Goal: Navigation & Orientation: Find specific page/section

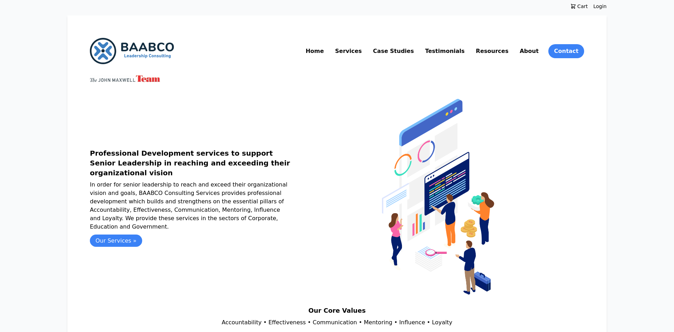
click at [363, 50] on link "Services" at bounding box center [348, 51] width 29 height 11
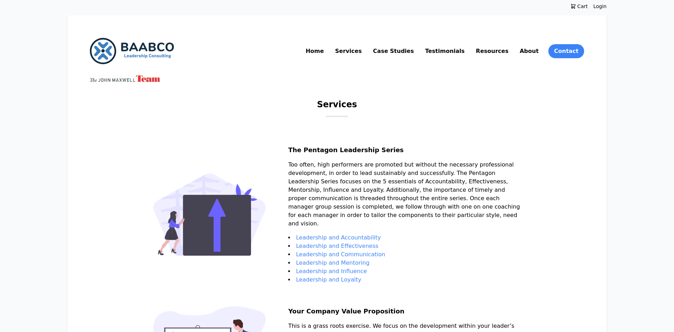
click at [347, 231] on p "Too often, high performers are promoted but without the necessary professional …" at bounding box center [404, 197] width 232 height 73
drag, startPoint x: 503, startPoint y: 40, endPoint x: 505, endPoint y: 46, distance: 5.6
click at [505, 43] on div "Home Services Case Studies Testimonials Resources About Contact" at bounding box center [441, 51] width 285 height 26
click at [503, 56] on link "Resources" at bounding box center [492, 51] width 35 height 11
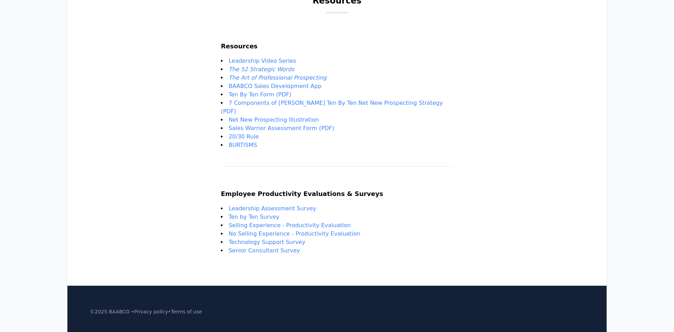
scroll to position [107, 0]
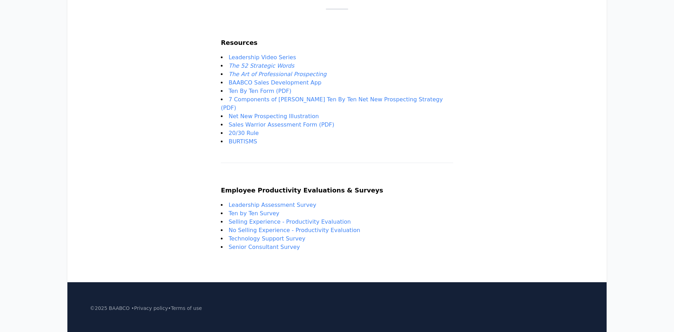
click at [272, 121] on link "Sales Warrior Assessment Form (PDF)" at bounding box center [282, 124] width 106 height 7
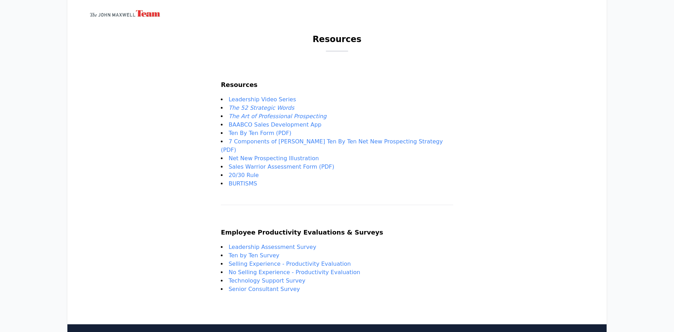
scroll to position [0, 0]
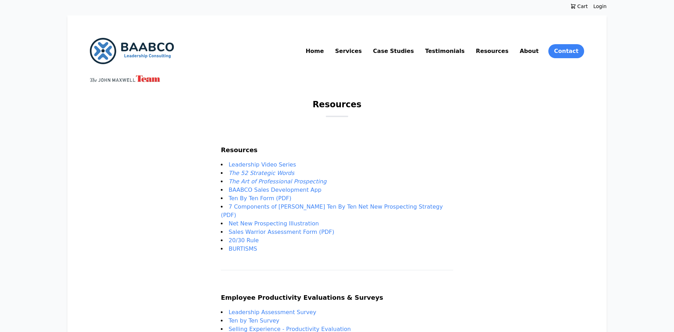
click at [466, 48] on link "Testimonials" at bounding box center [445, 51] width 42 height 11
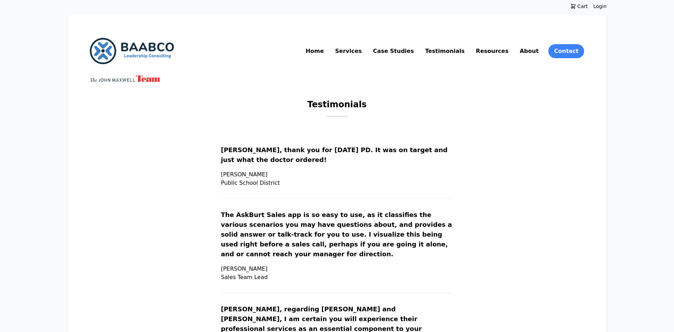
click at [415, 50] on link "Case Studies" at bounding box center [394, 51] width 44 height 11
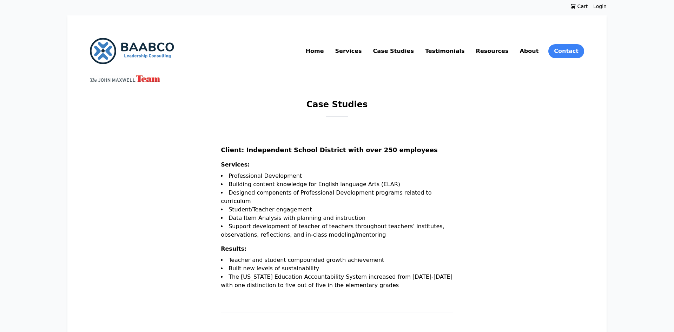
click at [363, 48] on link "Services" at bounding box center [348, 51] width 29 height 11
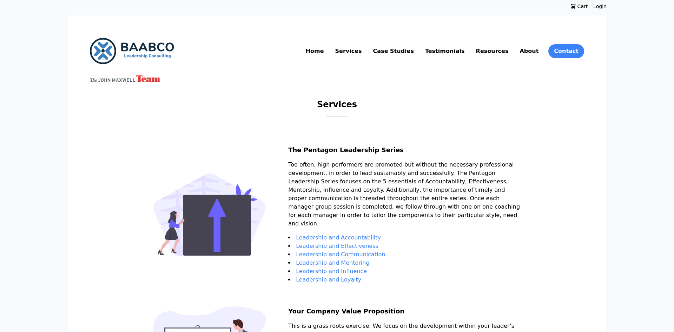
click at [364, 57] on nav "Home Services Case Studies Testimonials Resources About Contact" at bounding box center [444, 51] width 280 height 14
click at [325, 55] on link "Home" at bounding box center [314, 51] width 21 height 11
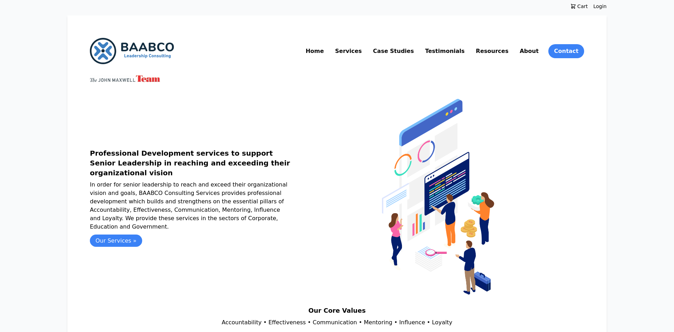
scroll to position [94, 0]
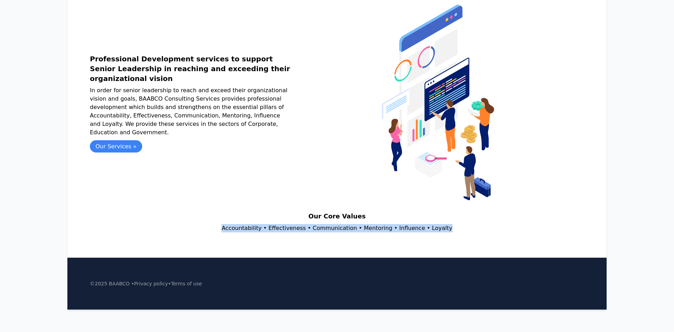
drag, startPoint x: 237, startPoint y: 231, endPoint x: 543, endPoint y: 223, distance: 305.9
click at [543, 223] on div "Our Core Values Accountability • Effectiveness • Communication • Mentoring • In…" at bounding box center [337, 222] width 494 height 21
click at [535, 223] on div "Our Core Values Accountability • Effectiveness • Communication • Mentoring • In…" at bounding box center [337, 222] width 494 height 21
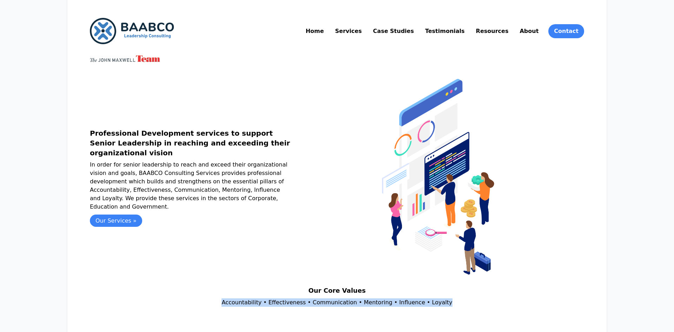
scroll to position [0, 0]
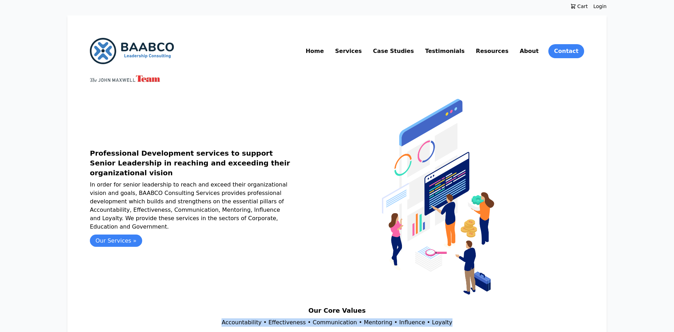
click at [532, 51] on link "About" at bounding box center [529, 51] width 22 height 11
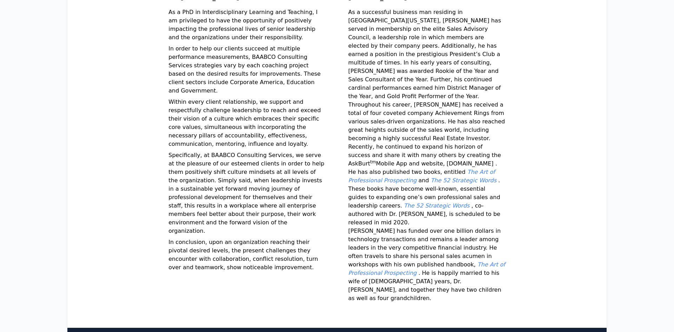
scroll to position [292, 0]
